Goal: Transaction & Acquisition: Download file/media

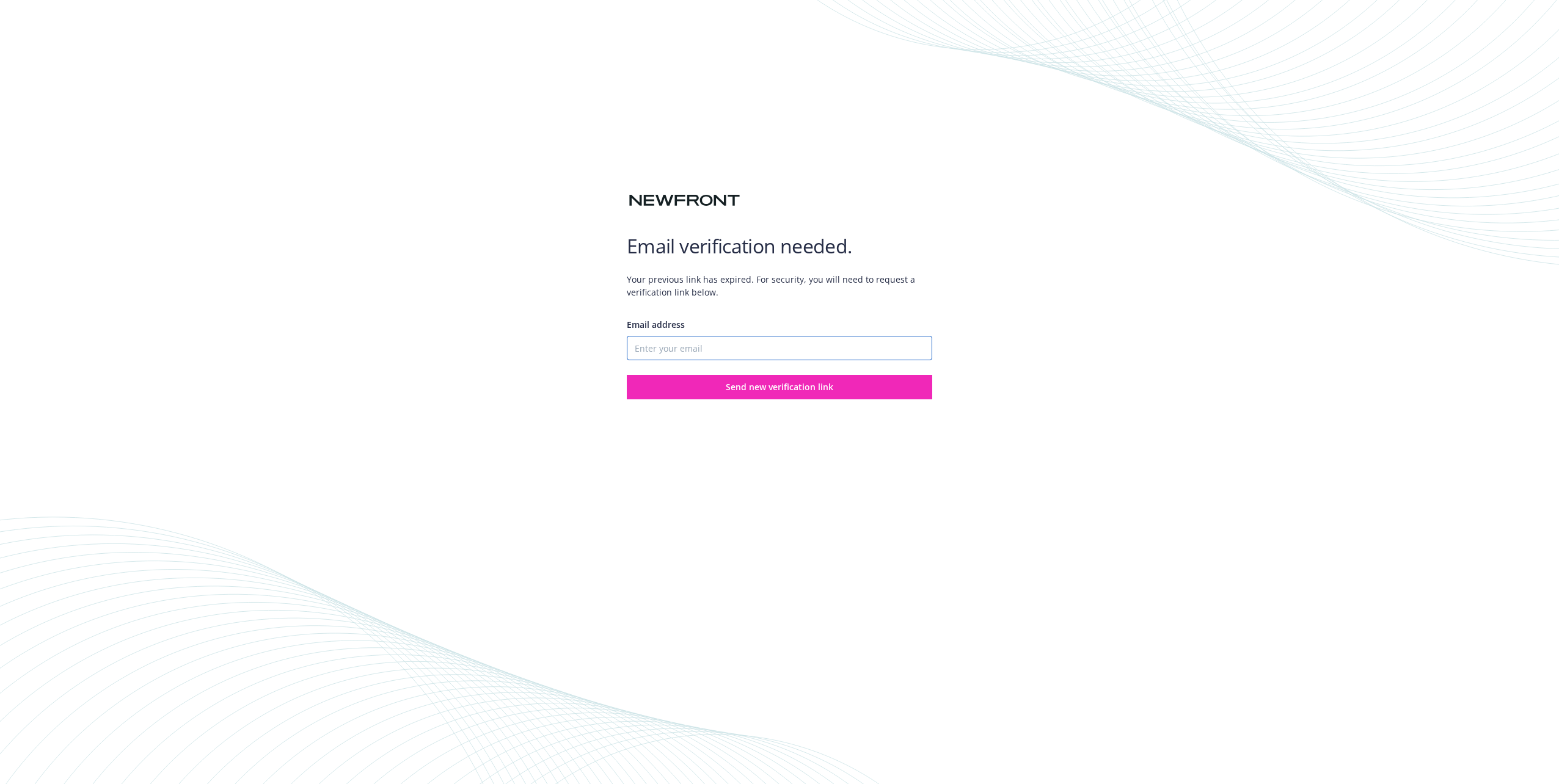
click at [668, 348] on input "Email address" at bounding box center [779, 348] width 305 height 25
type input "[PERSON_NAME][EMAIL_ADDRESS][DOMAIN_NAME]"
click at [708, 396] on button "Send new verification link" at bounding box center [779, 387] width 305 height 25
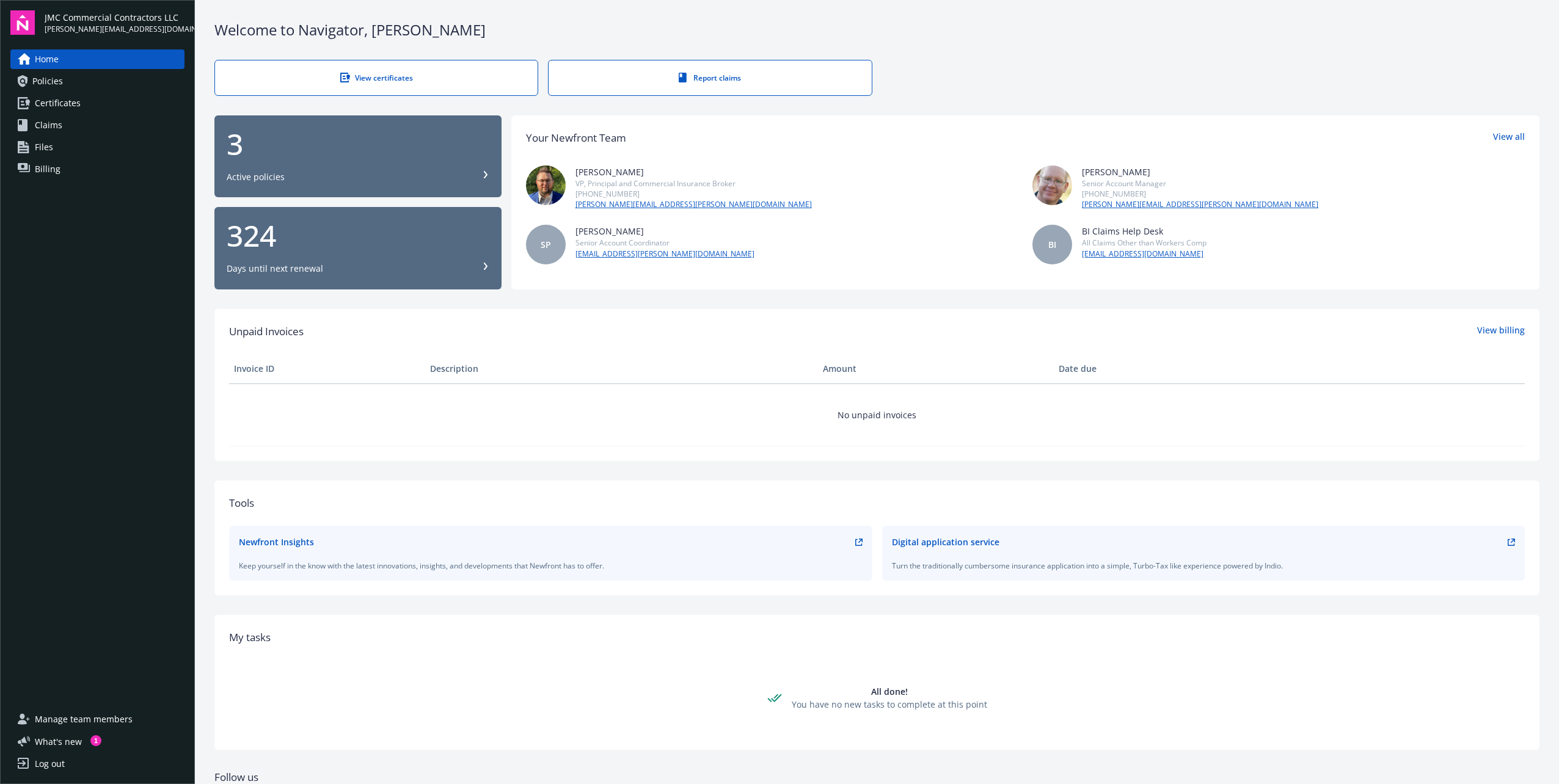
click at [430, 171] on div "Active policies" at bounding box center [357, 177] width 263 height 12
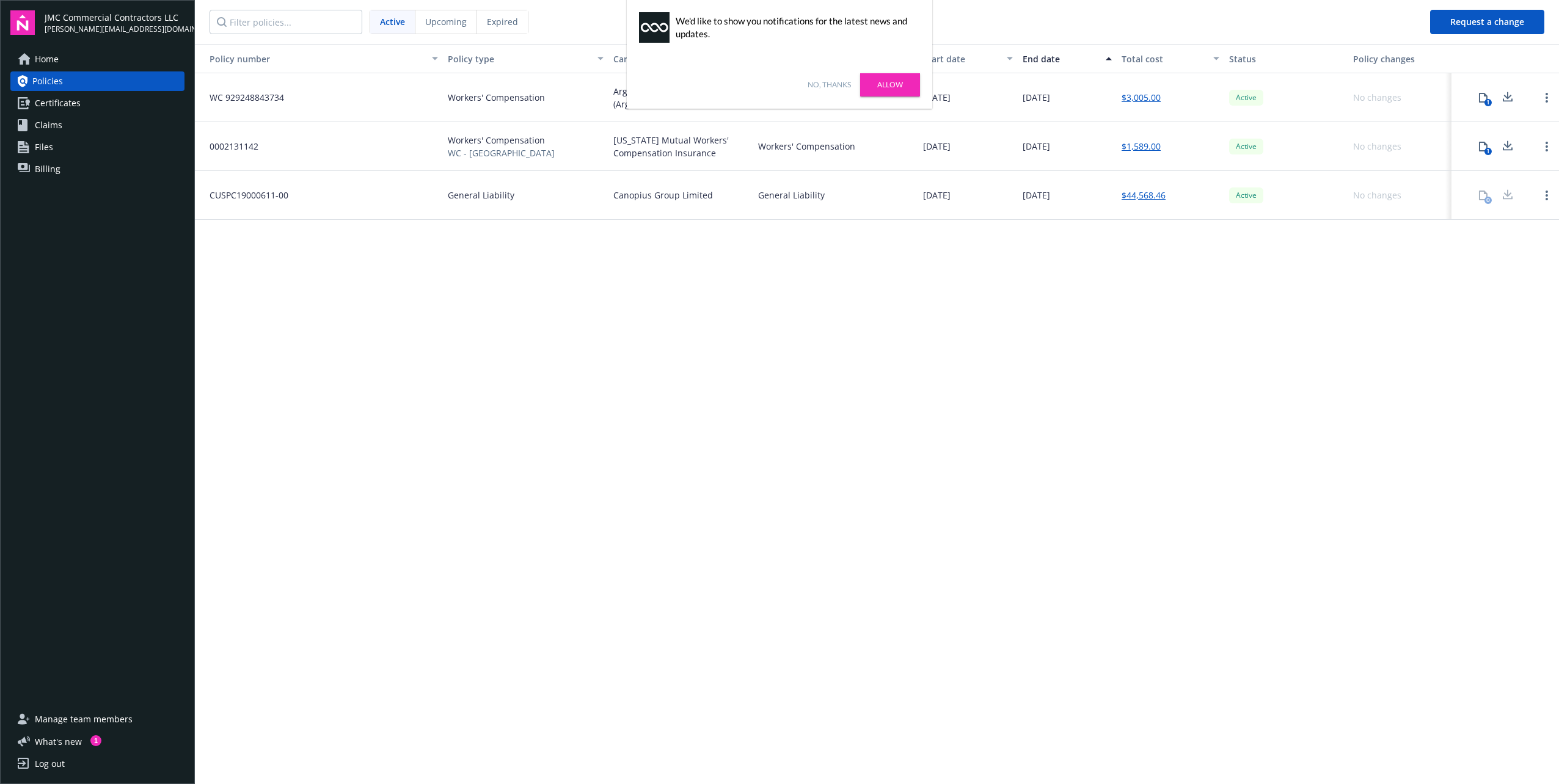
click at [880, 86] on link "Allow" at bounding box center [890, 84] width 60 height 23
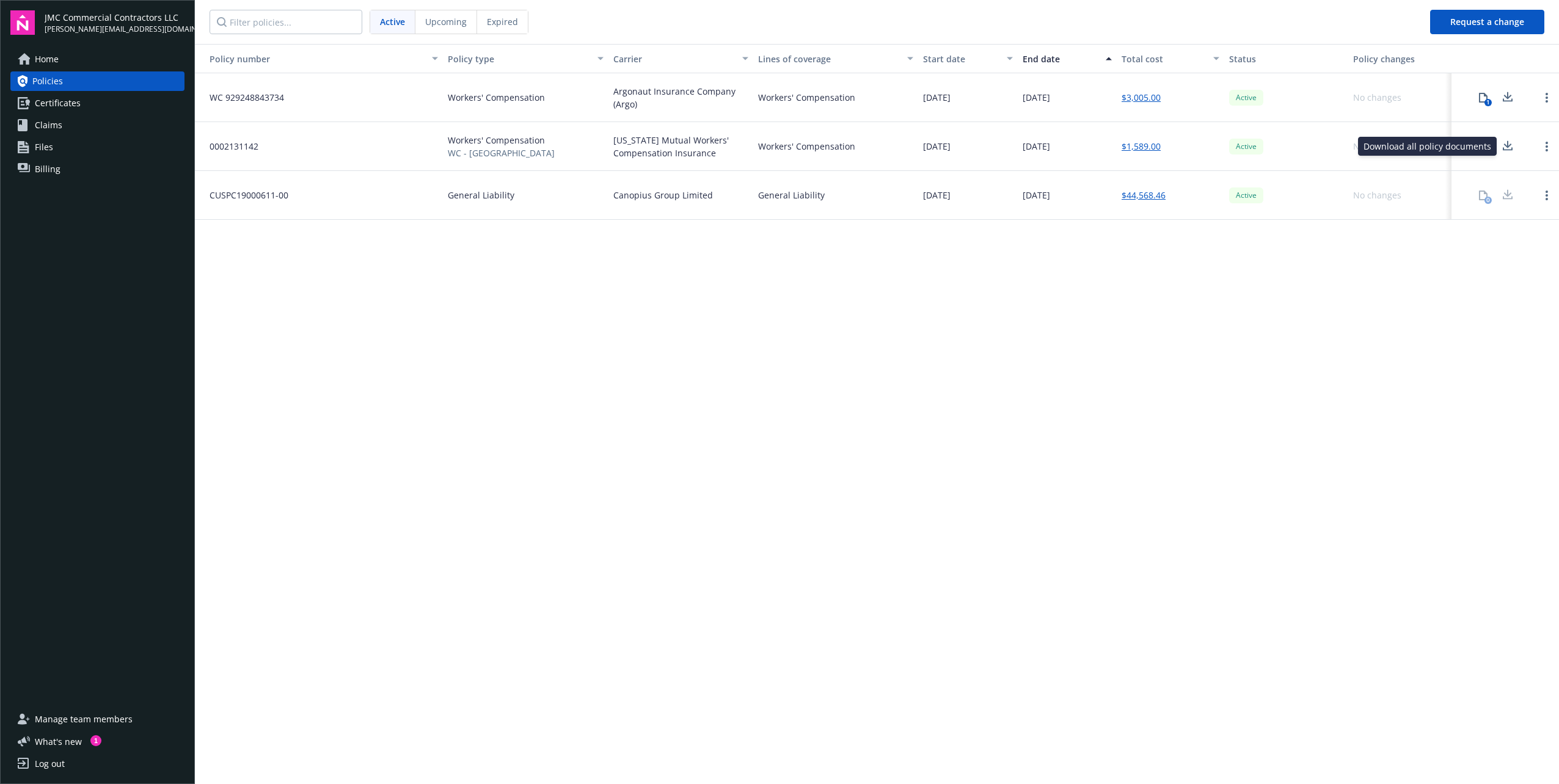
click at [1505, 150] on icon at bounding box center [1507, 149] width 9 height 3
click at [1511, 99] on icon at bounding box center [1507, 98] width 14 height 15
click at [1511, 292] on div "Policy number Policy type Carrier Lines of coverage Start date End date Total c…" at bounding box center [877, 413] width 1364 height 738
click at [1505, 191] on div at bounding box center [1507, 195] width 25 height 25
click at [1507, 201] on div at bounding box center [1507, 195] width 25 height 25
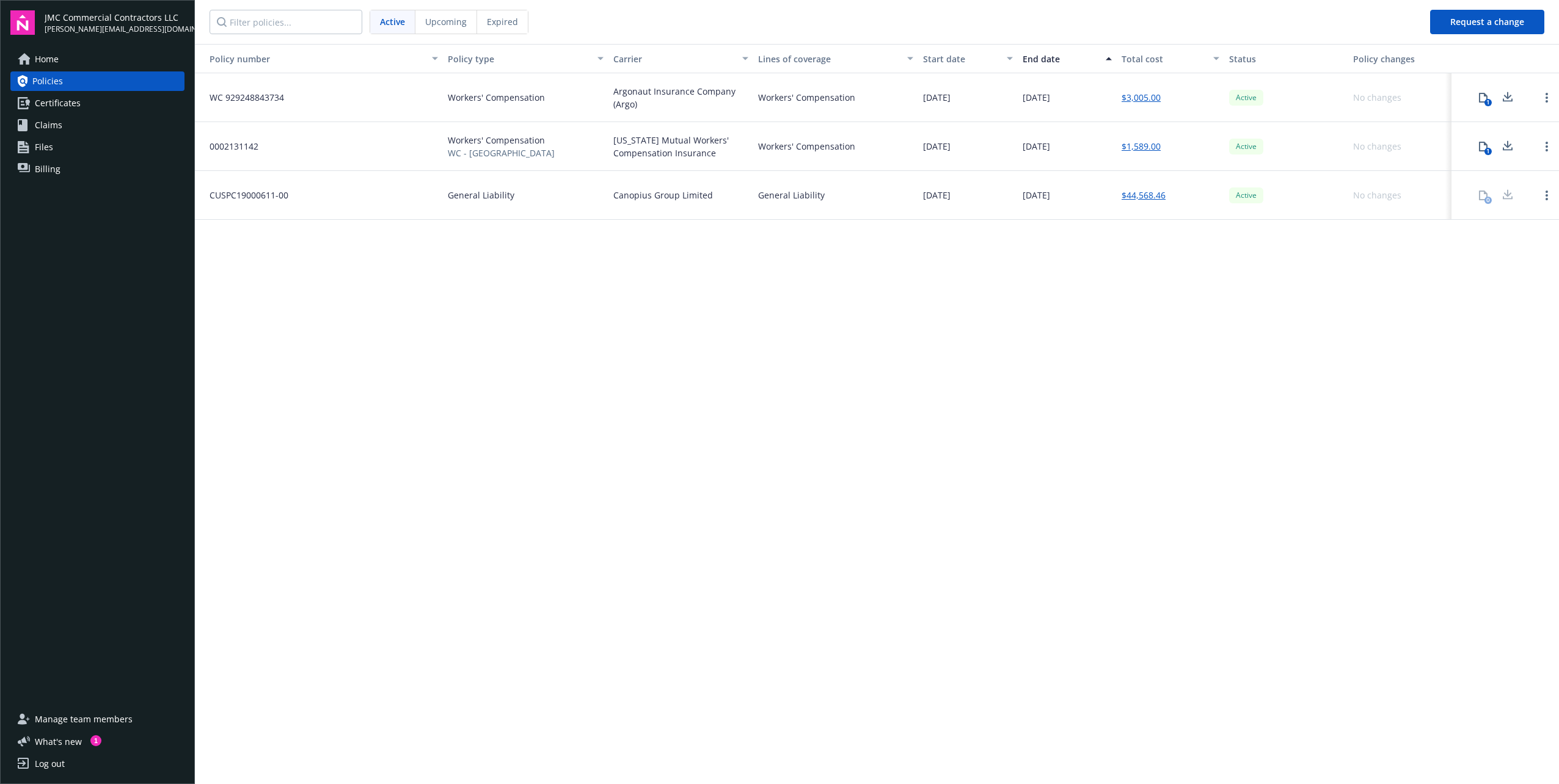
click at [1507, 201] on div at bounding box center [1507, 195] width 25 height 25
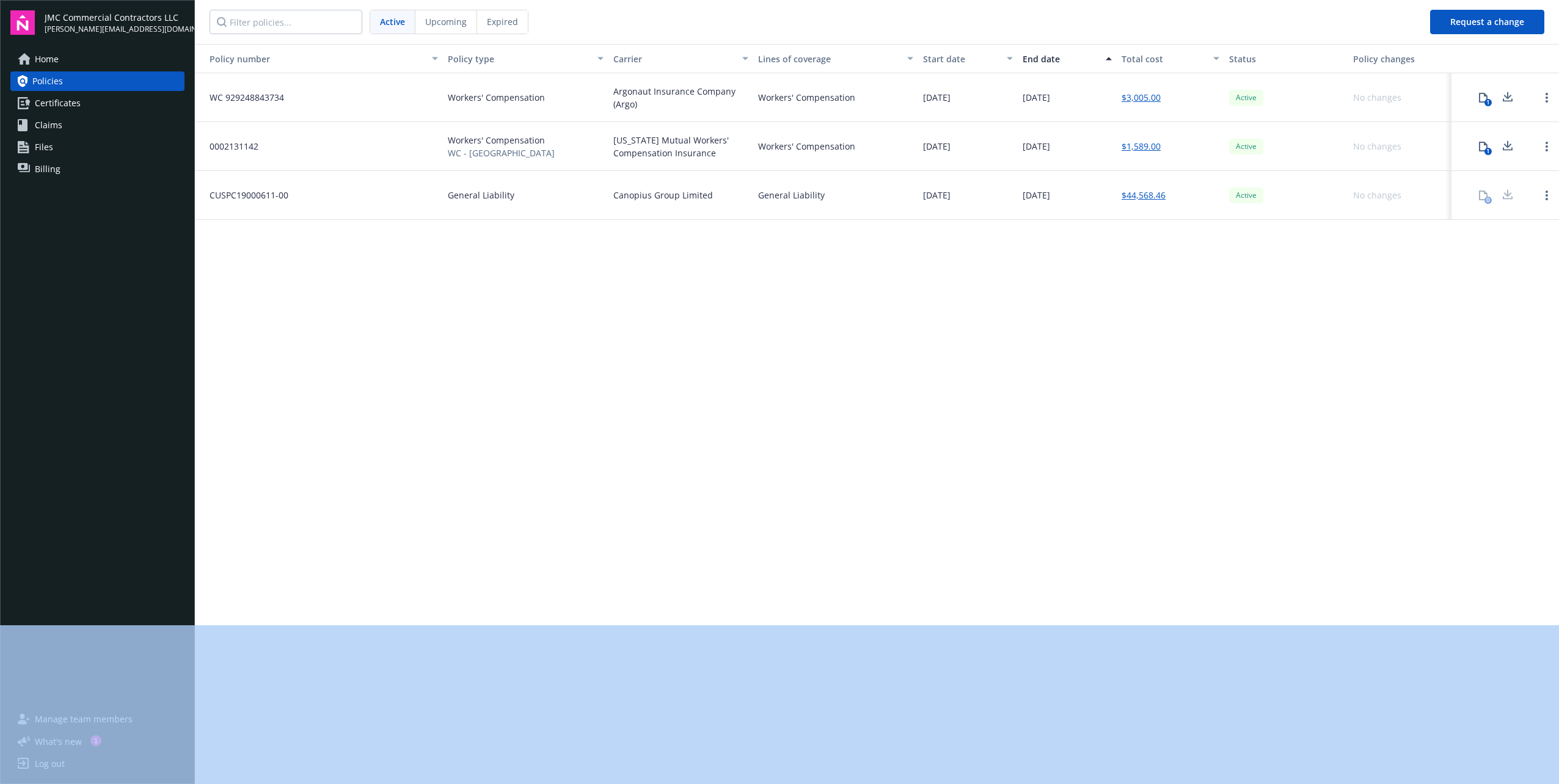
click at [1507, 201] on div at bounding box center [1507, 195] width 25 height 25
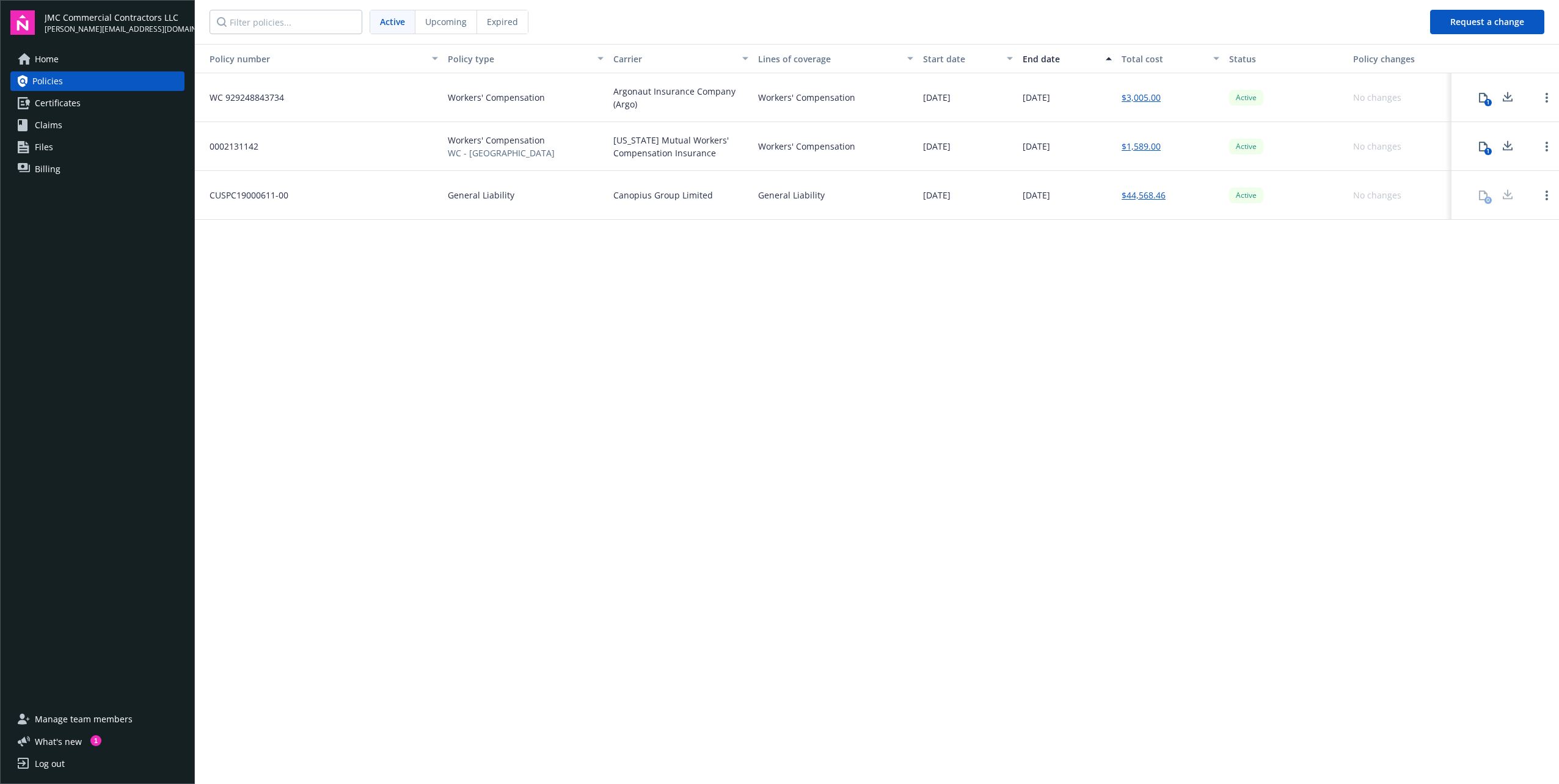
drag, startPoint x: 1507, startPoint y: 201, endPoint x: 1326, endPoint y: 188, distance: 181.5
click at [1326, 188] on div "Active" at bounding box center [1286, 195] width 124 height 48
drag, startPoint x: 1234, startPoint y: 209, endPoint x: 1407, endPoint y: 218, distance: 173.2
click at [1552, 191] on link "Open options" at bounding box center [1546, 195] width 14 height 14
click at [1460, 303] on div "Policy number Policy type Carrier Lines of coverage Start date End date Total c…" at bounding box center [877, 413] width 1364 height 738
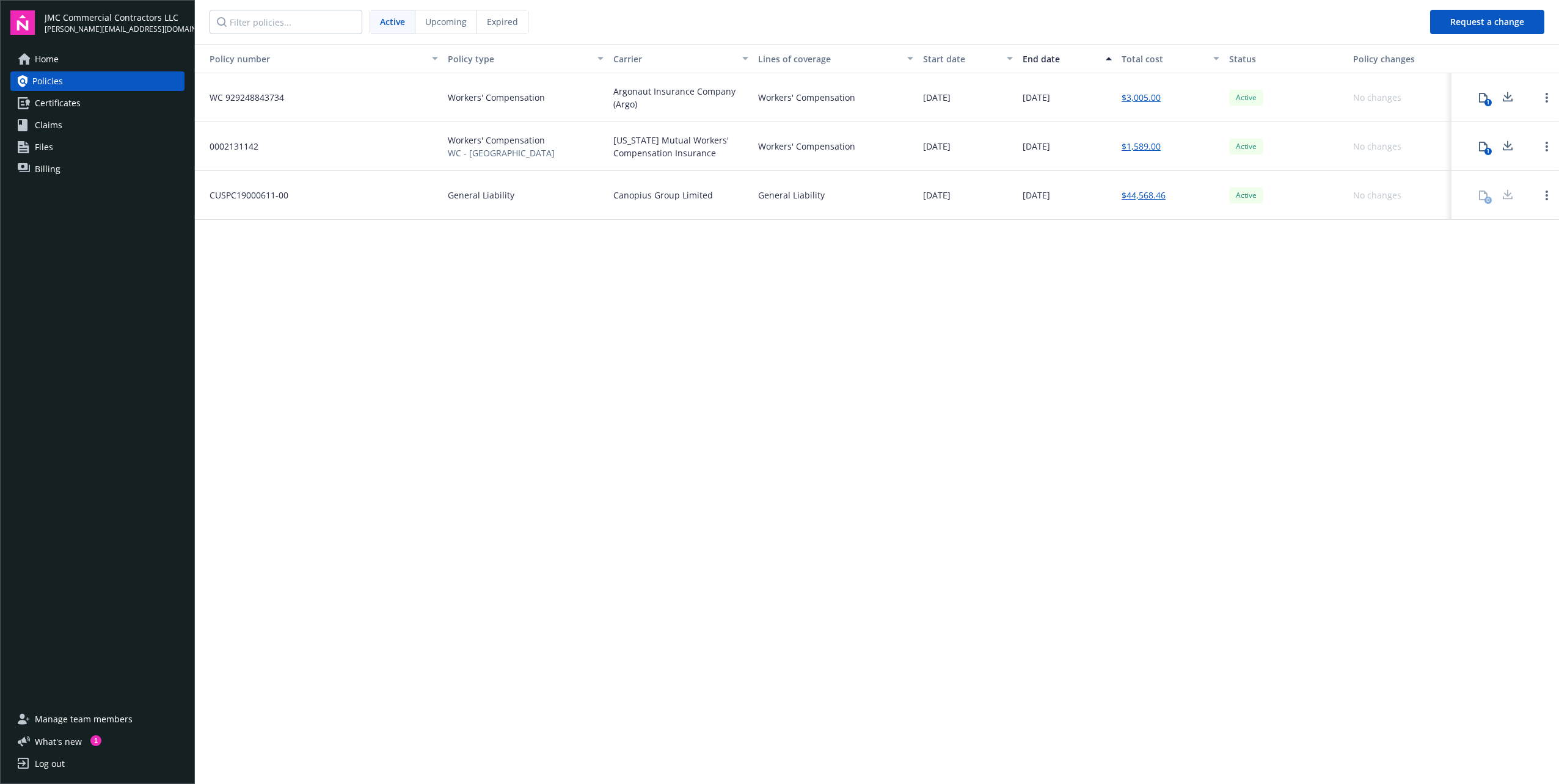
click at [79, 64] on link "Home" at bounding box center [97, 59] width 174 height 20
